Goal: Navigation & Orientation: Find specific page/section

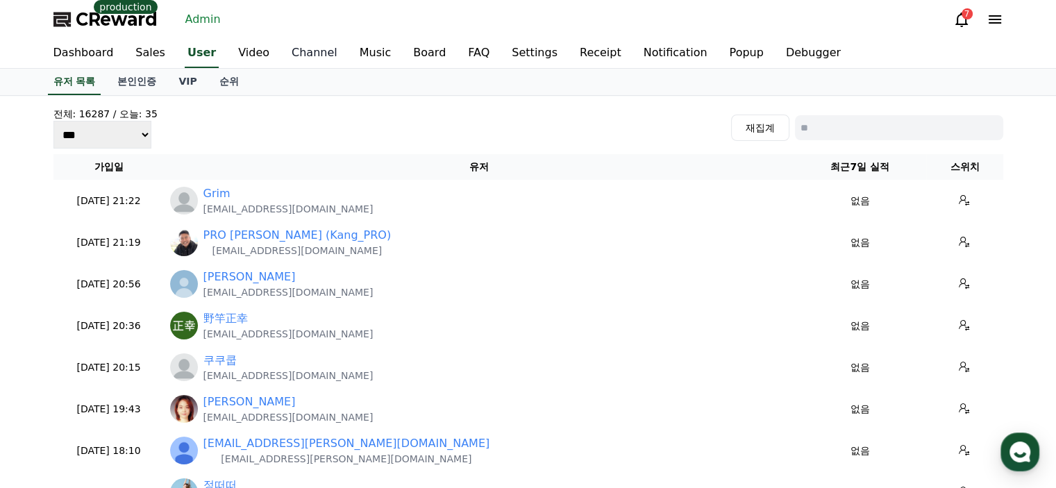
click at [301, 51] on link "Channel" at bounding box center [314, 53] width 68 height 29
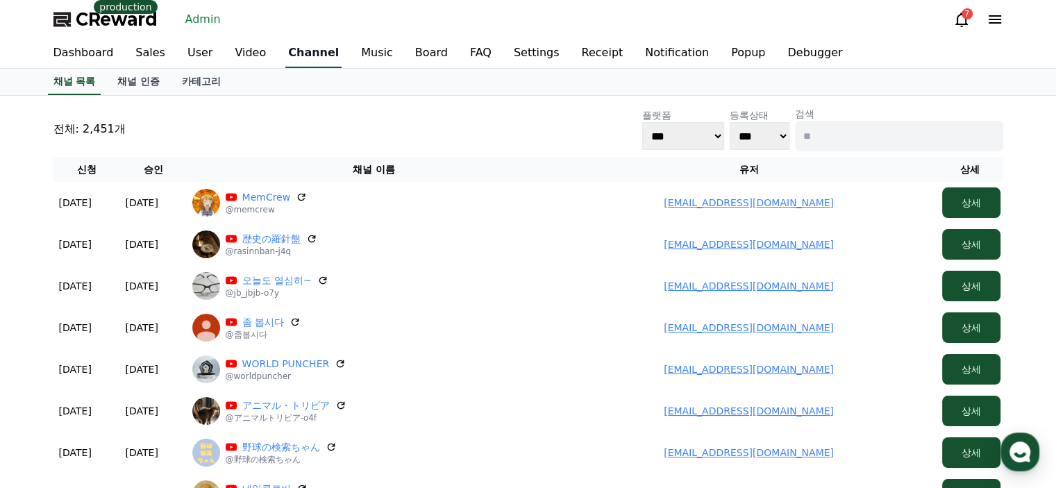
click at [83, 50] on link "Dashboard" at bounding box center [83, 53] width 83 height 29
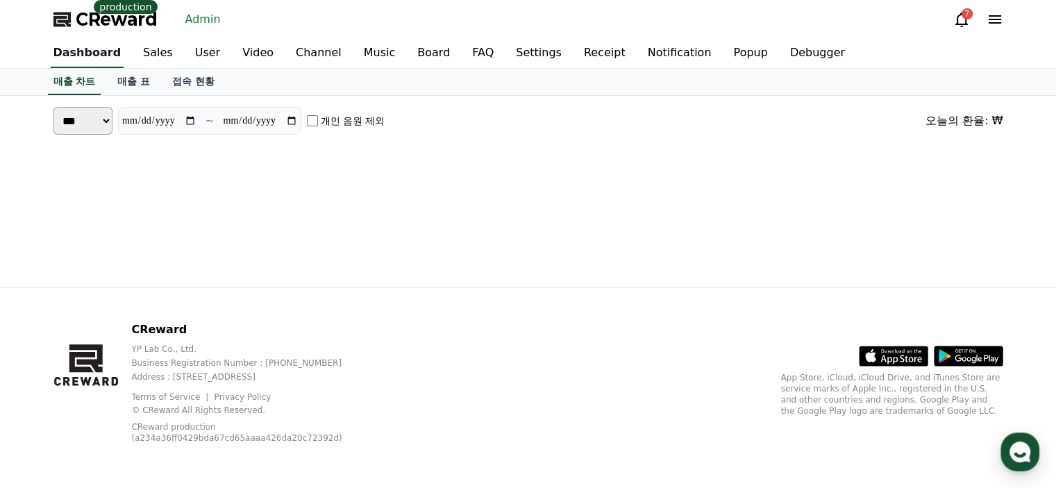
click at [194, 85] on link "접속 현황" at bounding box center [193, 82] width 65 height 26
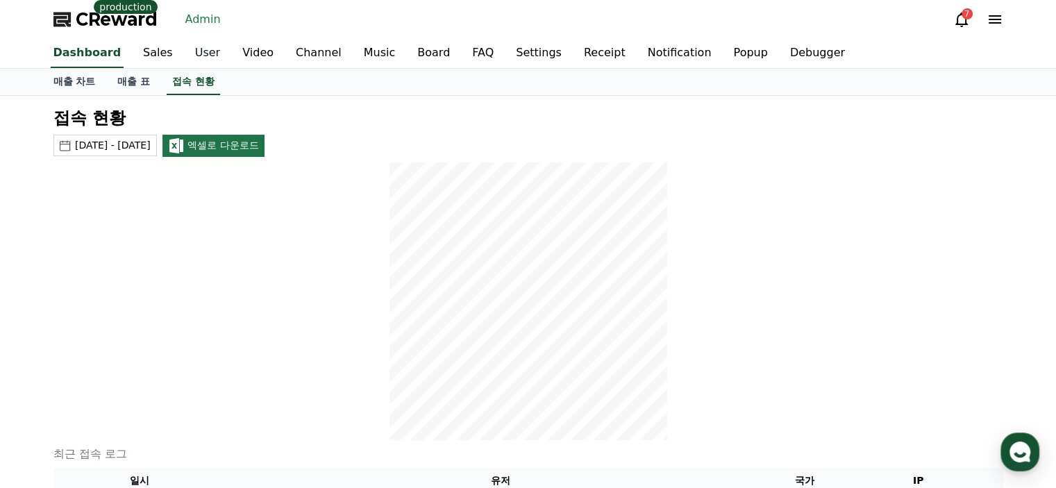
click at [184, 49] on link "User" at bounding box center [207, 53] width 47 height 29
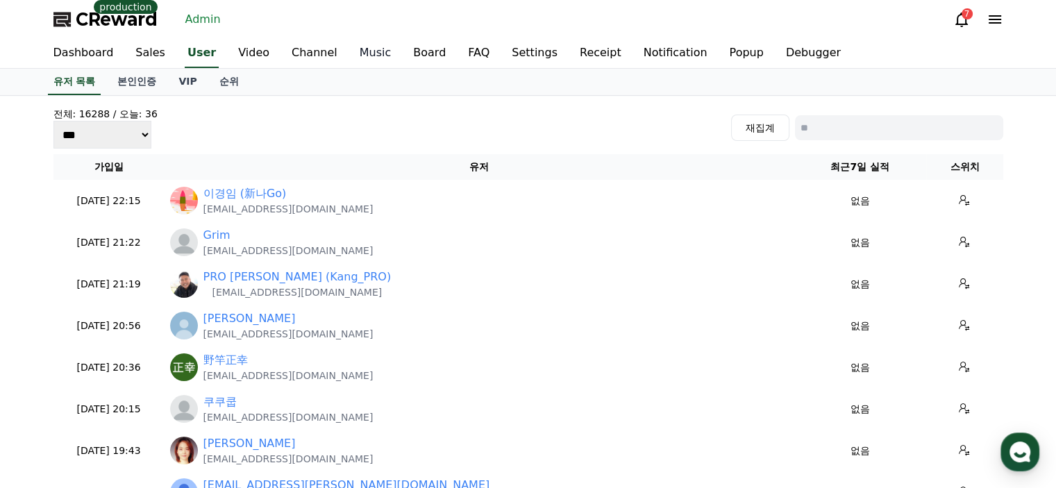
click at [355, 51] on link "Music" at bounding box center [375, 53] width 54 height 29
click at [287, 56] on link "Channel" at bounding box center [311, 53] width 68 height 29
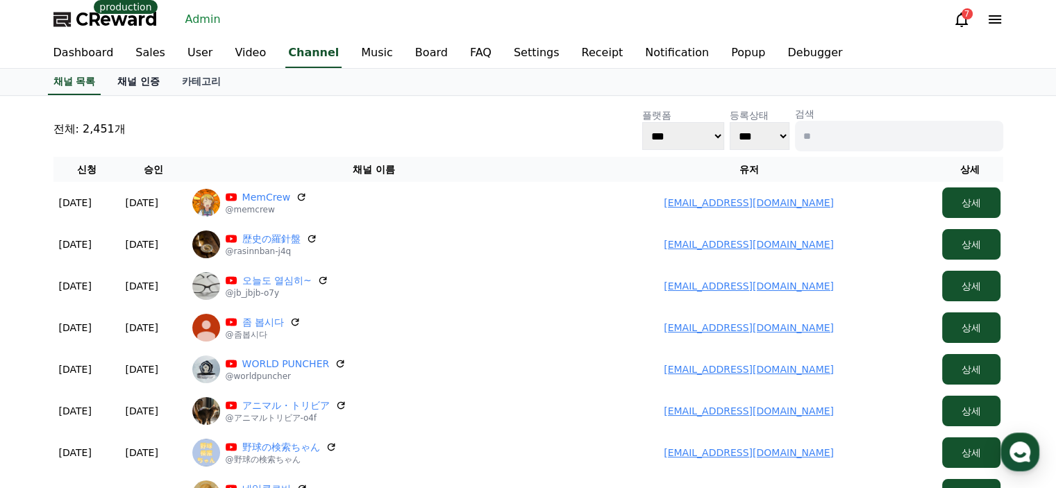
click at [147, 77] on link "채널 인증" at bounding box center [138, 82] width 65 height 26
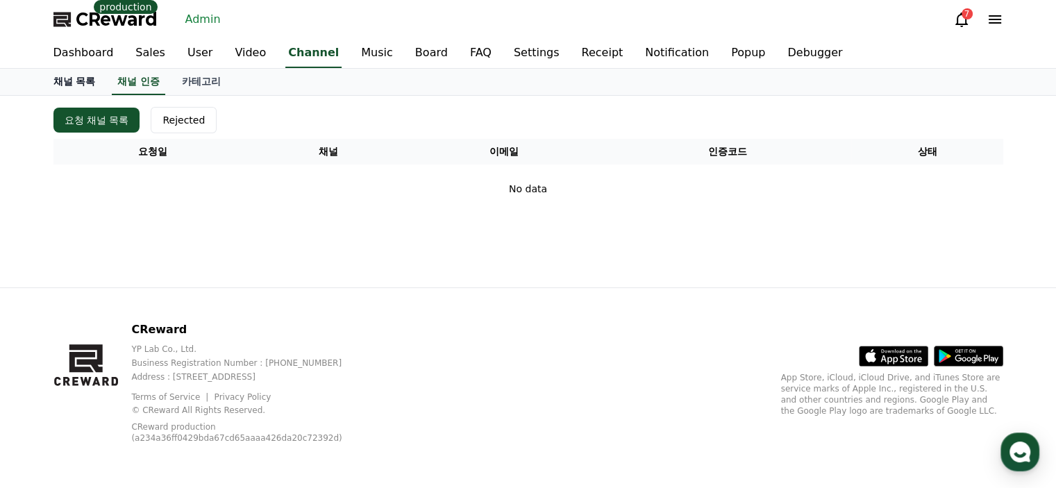
click at [49, 78] on link "채널 목록" at bounding box center [74, 82] width 65 height 26
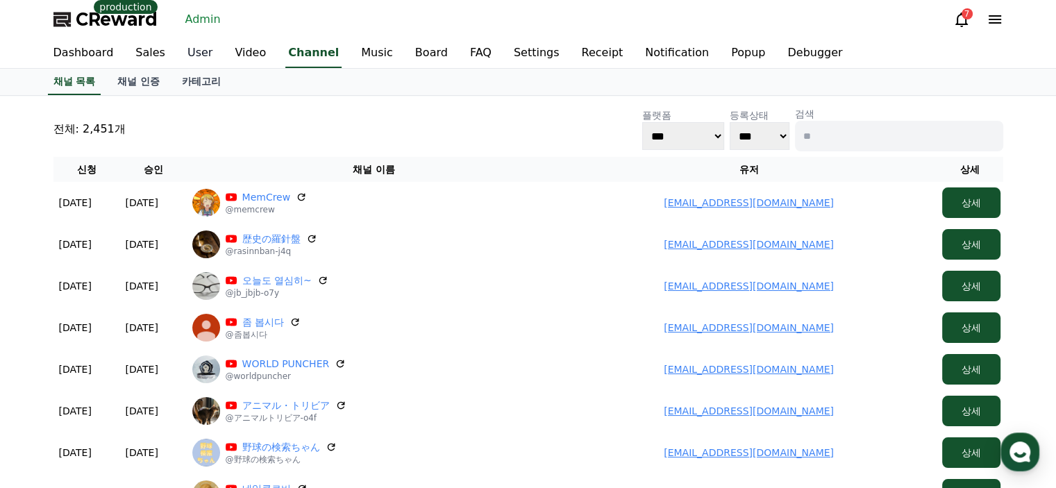
click at [195, 53] on link "User" at bounding box center [199, 53] width 47 height 29
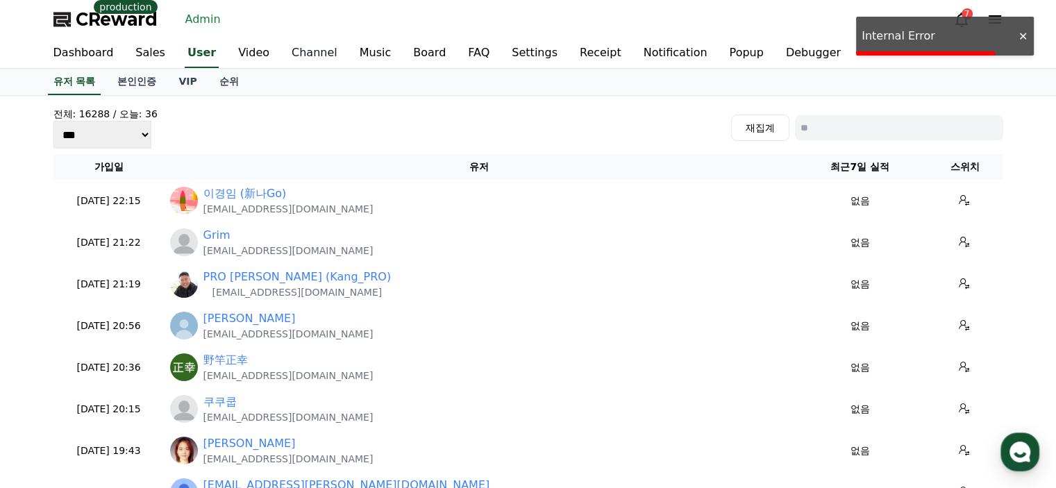
click at [312, 56] on link "Channel" at bounding box center [314, 53] width 68 height 29
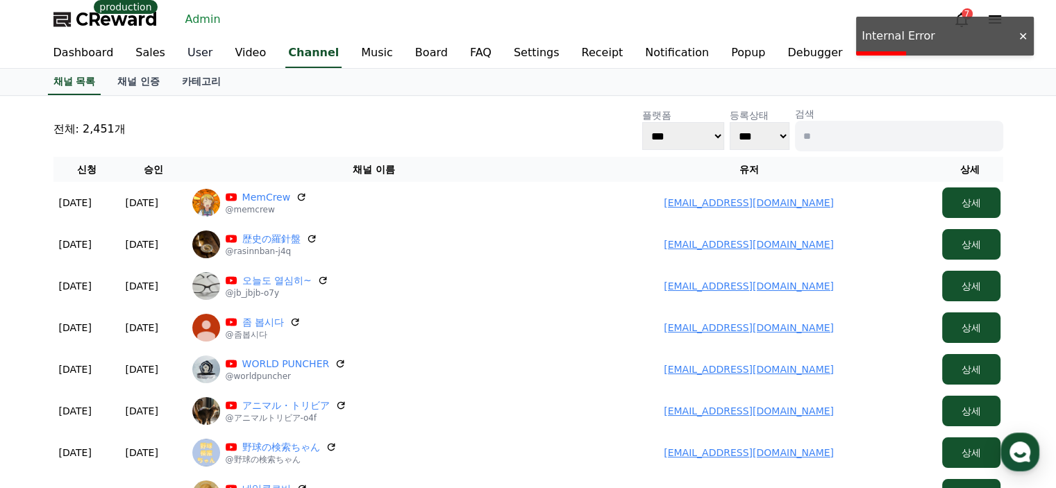
click at [194, 54] on link "User" at bounding box center [199, 53] width 47 height 29
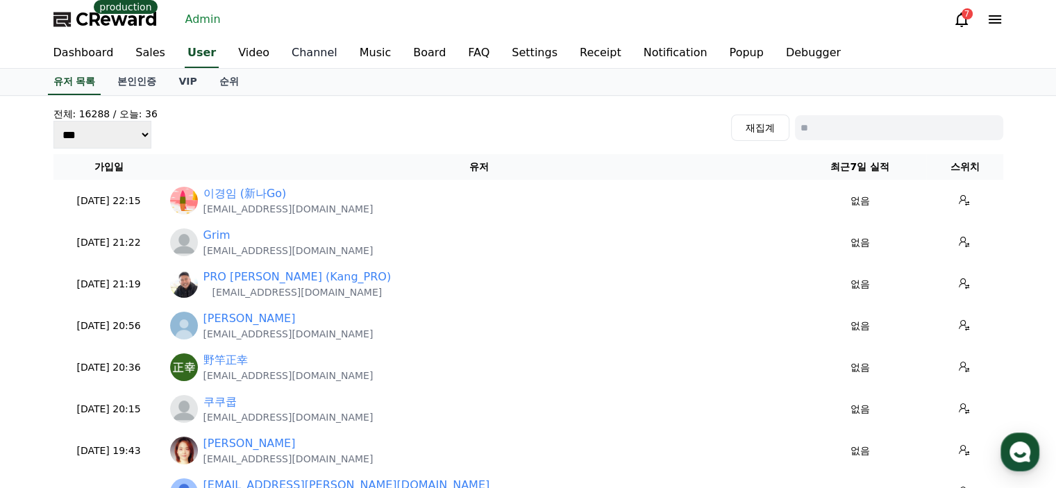
click at [312, 53] on link "Channel" at bounding box center [314, 53] width 68 height 29
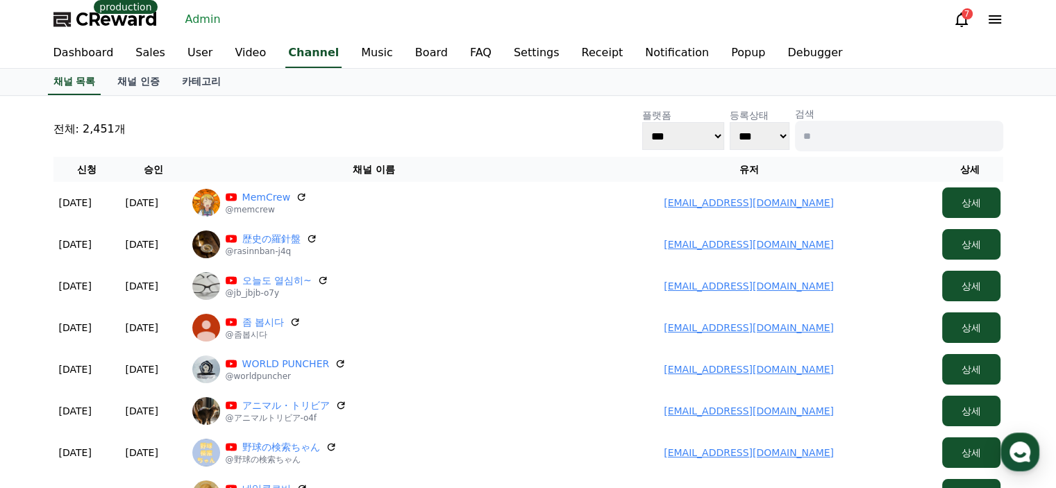
click at [255, 199] on link "MemCrew" at bounding box center [266, 197] width 49 height 14
